Goal: Task Accomplishment & Management: Use online tool/utility

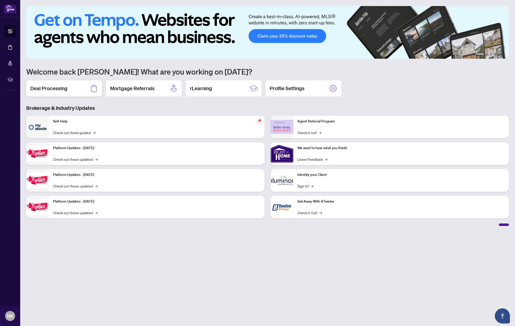
click at [61, 92] on h2 "Deal Processing" at bounding box center [48, 88] width 37 height 7
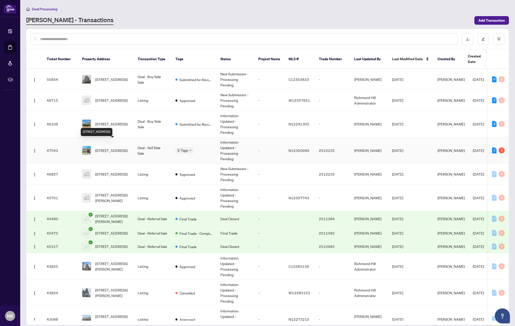
click at [112, 148] on span "[STREET_ADDRESS]" at bounding box center [111, 151] width 32 height 6
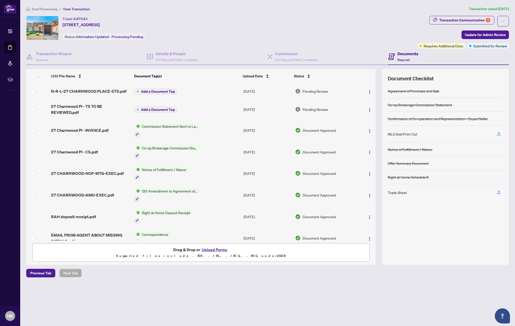
click at [44, 9] on span "Deal Processing" at bounding box center [44, 9] width 25 height 5
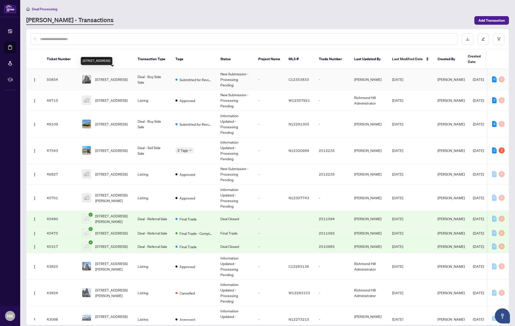
click at [121, 77] on span "[STREET_ADDRESS]" at bounding box center [111, 80] width 32 height 6
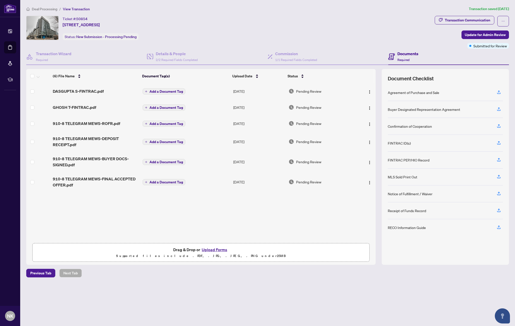
click at [44, 9] on span "Deal Processing" at bounding box center [44, 9] width 25 height 5
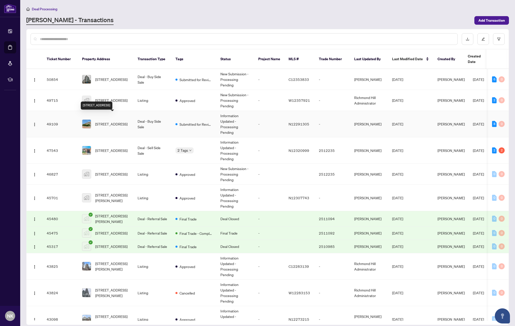
click at [109, 121] on span "[STREET_ADDRESS]" at bounding box center [111, 124] width 32 height 6
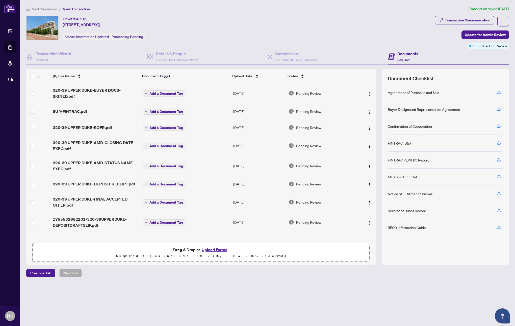
click at [44, 7] on span "Deal Processing" at bounding box center [44, 9] width 25 height 5
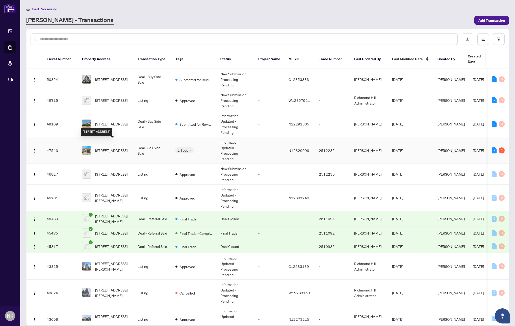
click at [110, 149] on span "[STREET_ADDRESS]" at bounding box center [111, 151] width 32 height 6
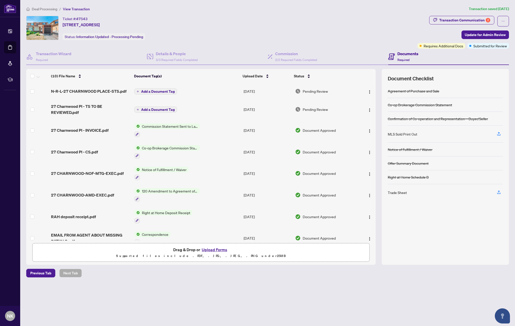
click at [41, 11] on span "Deal Processing" at bounding box center [44, 9] width 25 height 5
